Goal: Task Accomplishment & Management: Use online tool/utility

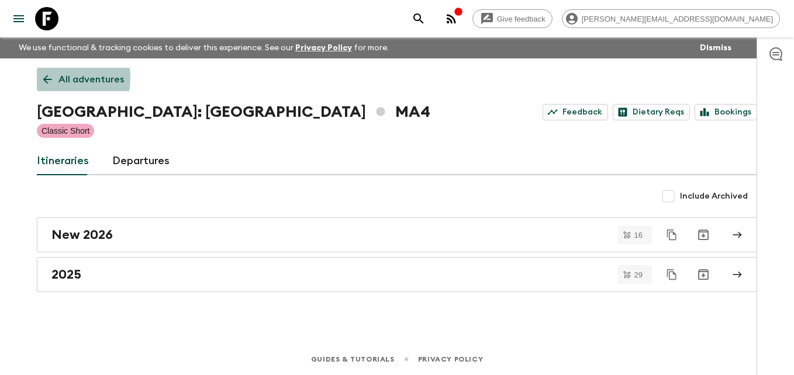
click at [49, 78] on icon at bounding box center [47, 79] width 13 height 13
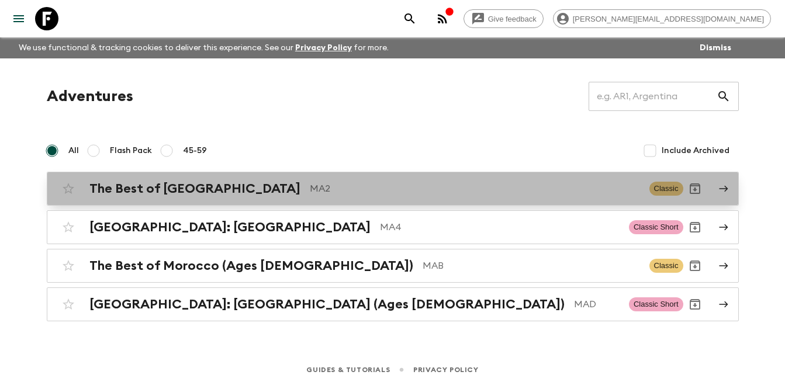
click at [156, 187] on h2 "The Best of [GEOGRAPHIC_DATA]" at bounding box center [194, 188] width 211 height 15
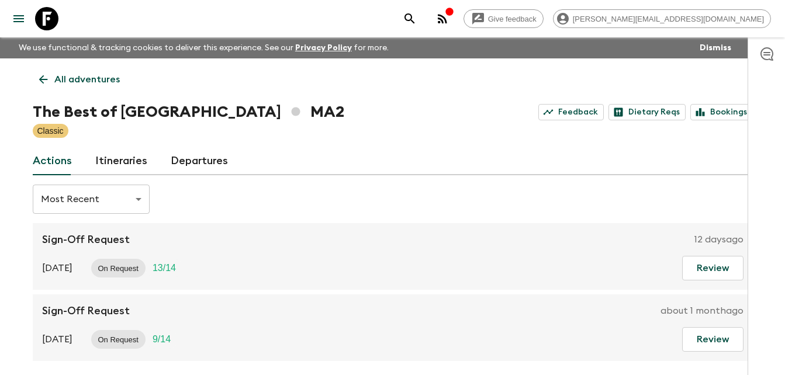
click at [130, 162] on link "Itineraries" at bounding box center [121, 161] width 52 height 28
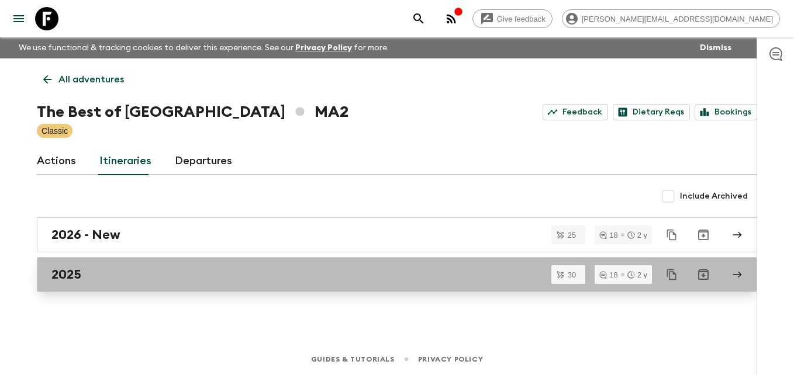
click at [88, 274] on div "2025" at bounding box center [385, 274] width 669 height 15
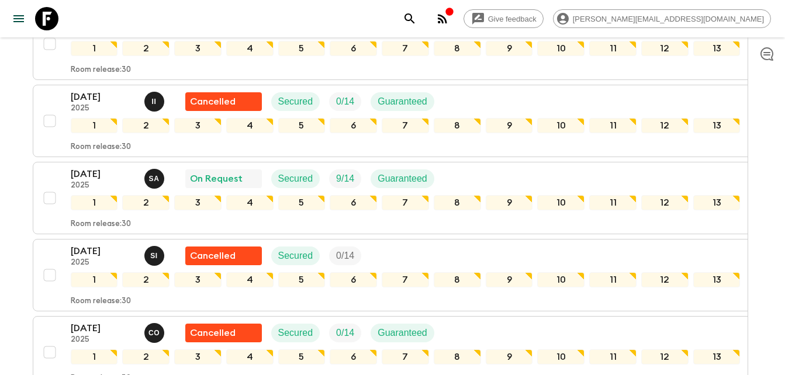
scroll to position [1031, 0]
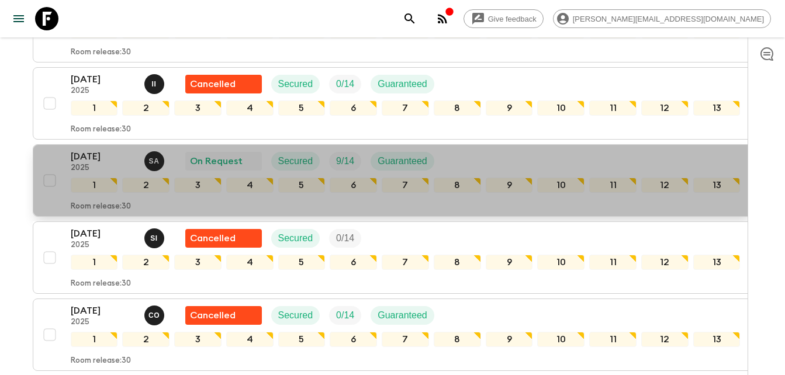
click at [101, 156] on p "[DATE]" at bounding box center [103, 157] width 64 height 14
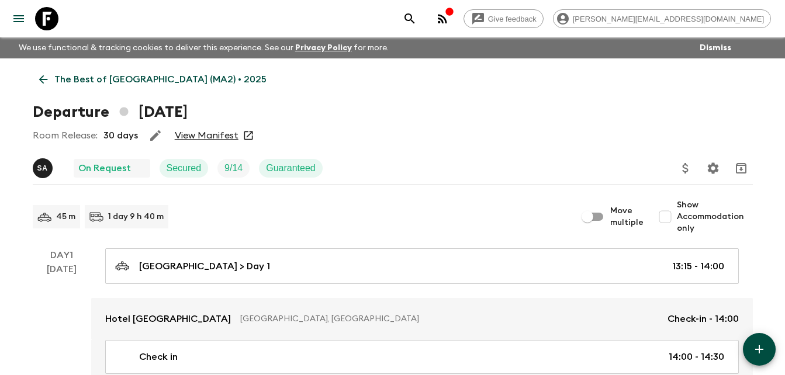
click at [210, 133] on link "View Manifest" at bounding box center [207, 136] width 64 height 12
